Goal: Navigation & Orientation: Find specific page/section

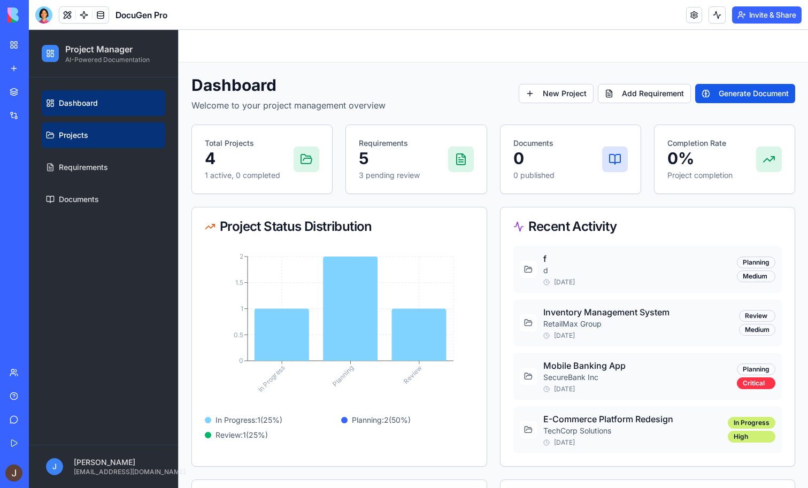
click at [101, 129] on link "Projects" at bounding box center [104, 136] width 124 height 26
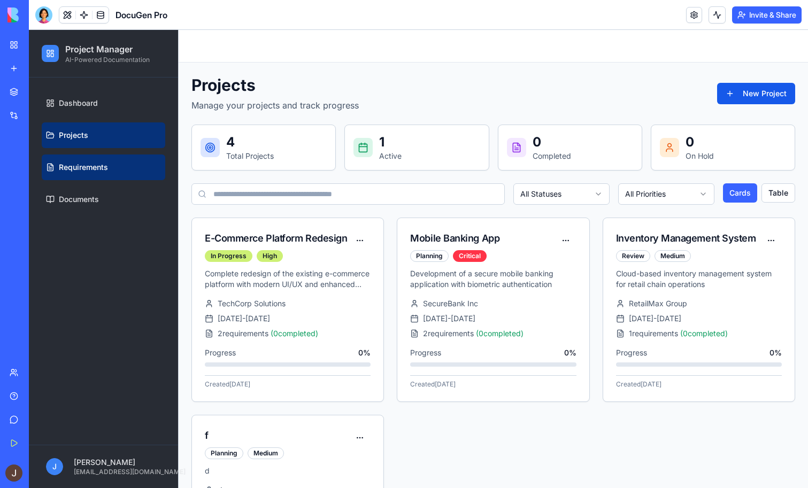
click at [78, 158] on link "Requirements" at bounding box center [104, 168] width 124 height 26
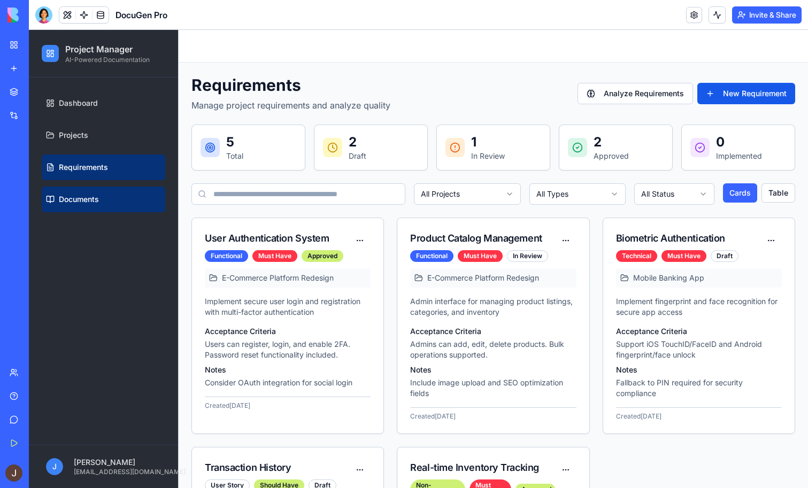
click at [93, 193] on link "Documents" at bounding box center [104, 200] width 124 height 26
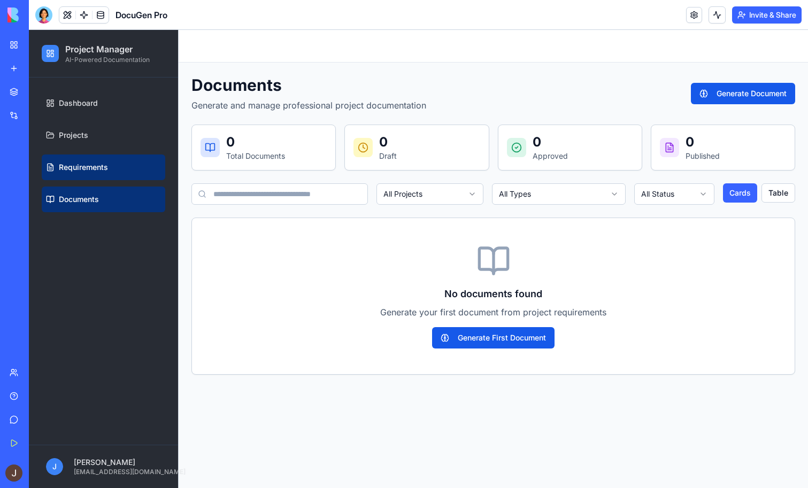
click at [103, 164] on span "Requirements" at bounding box center [83, 167] width 49 height 11
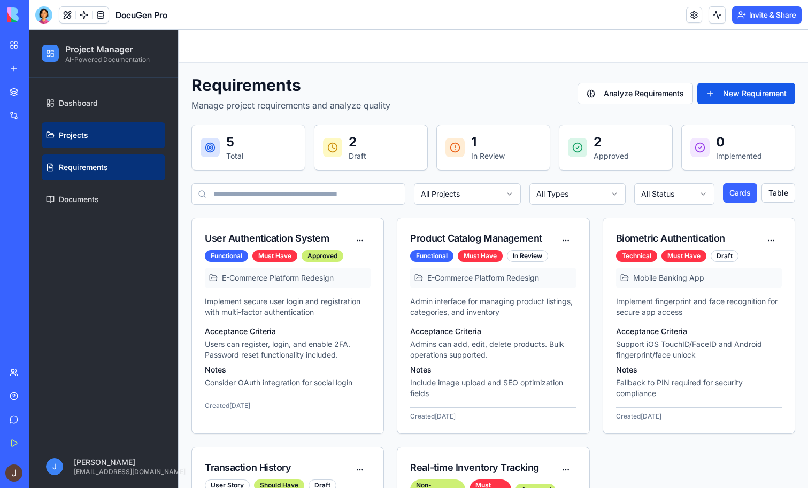
click at [104, 136] on link "Projects" at bounding box center [104, 136] width 124 height 26
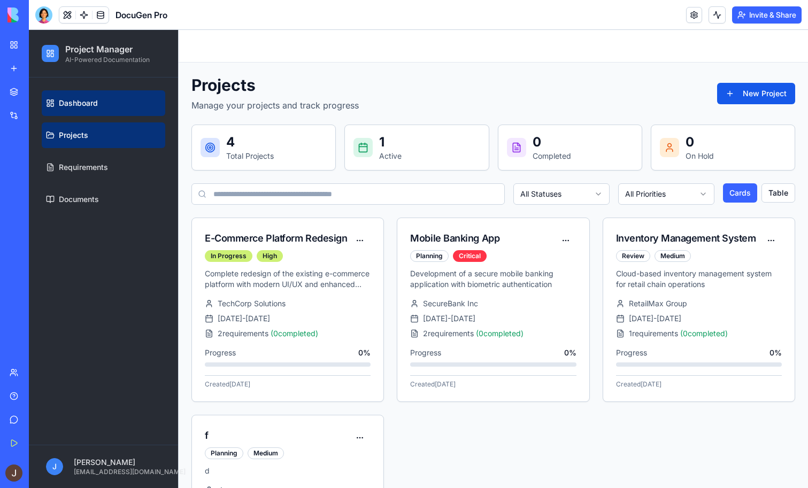
click at [103, 108] on link "Dashboard" at bounding box center [104, 103] width 124 height 26
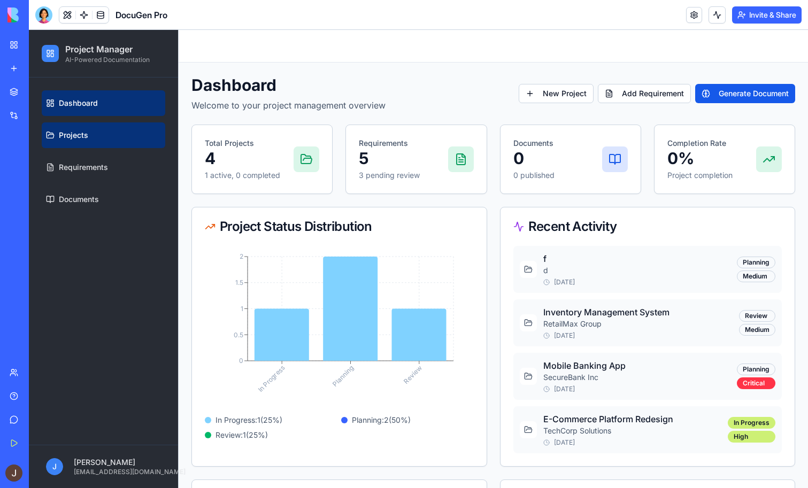
click at [94, 135] on link "Projects" at bounding box center [104, 136] width 124 height 26
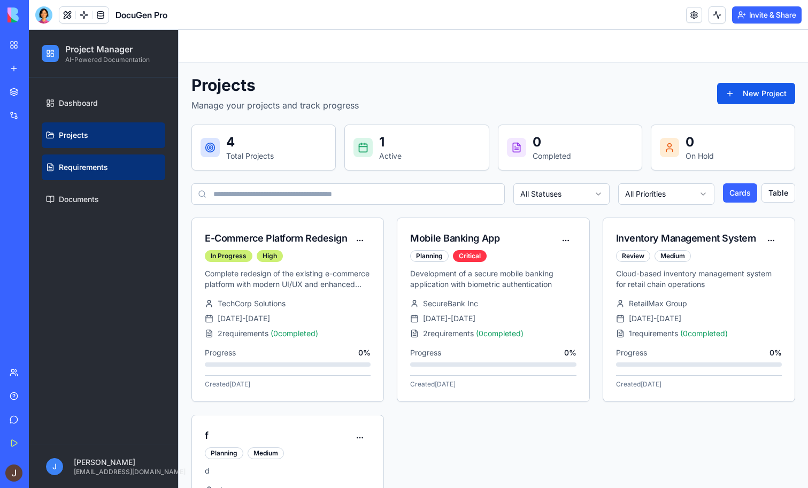
click at [107, 167] on span "Requirements" at bounding box center [83, 167] width 49 height 11
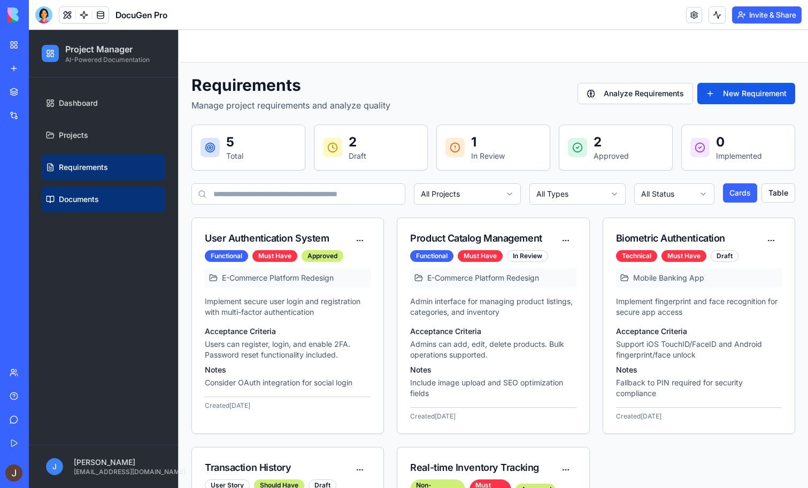
click at [113, 204] on link "Documents" at bounding box center [104, 200] width 124 height 26
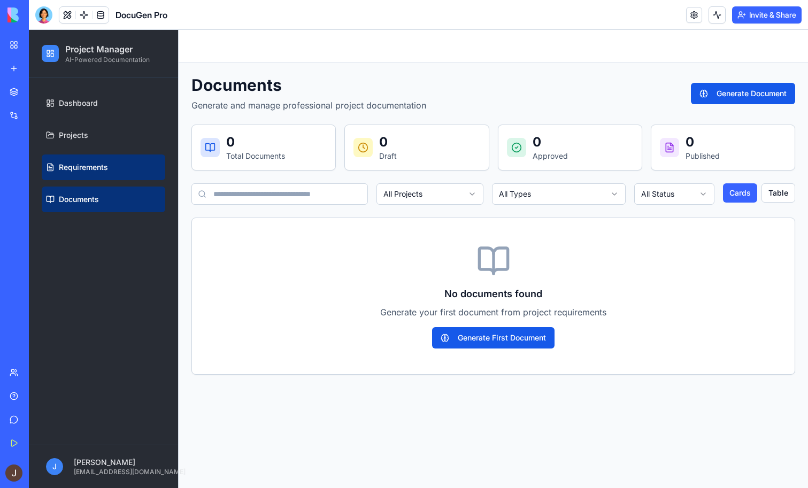
click at [117, 169] on link "Requirements" at bounding box center [104, 168] width 124 height 26
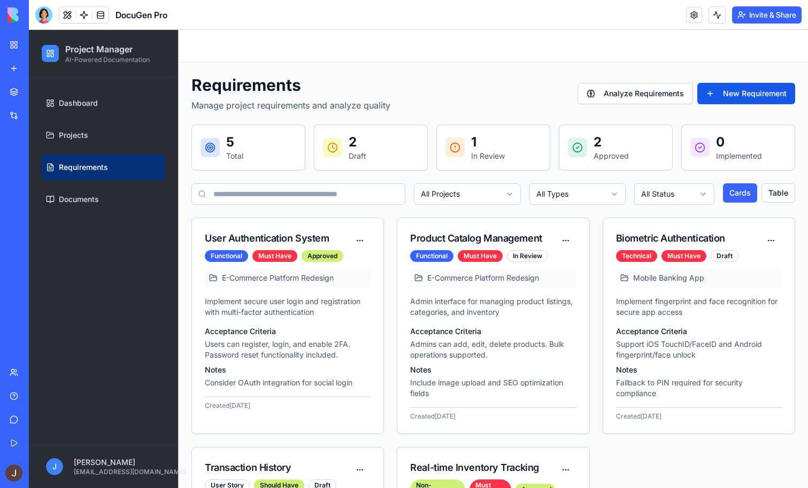
click at [112, 149] on ul "Dashboard Projects Requirements Documents" at bounding box center [104, 151] width 124 height 122
click at [110, 126] on link "Projects" at bounding box center [104, 136] width 124 height 26
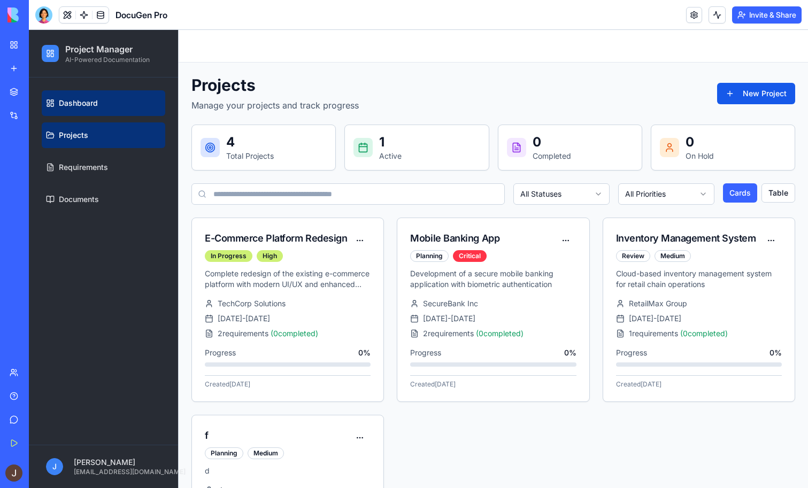
click at [108, 111] on link "Dashboard" at bounding box center [104, 103] width 124 height 26
